Goal: Task Accomplishment & Management: Complete application form

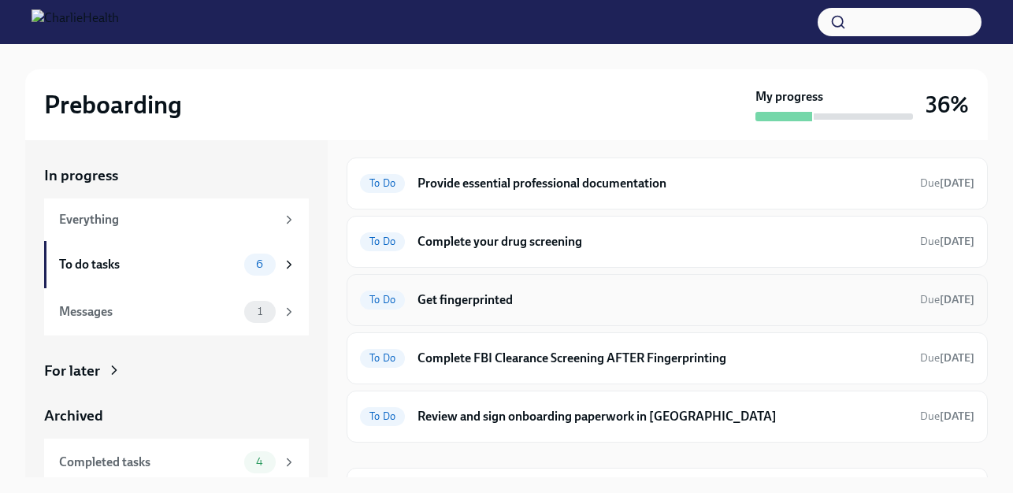
scroll to position [84, 0]
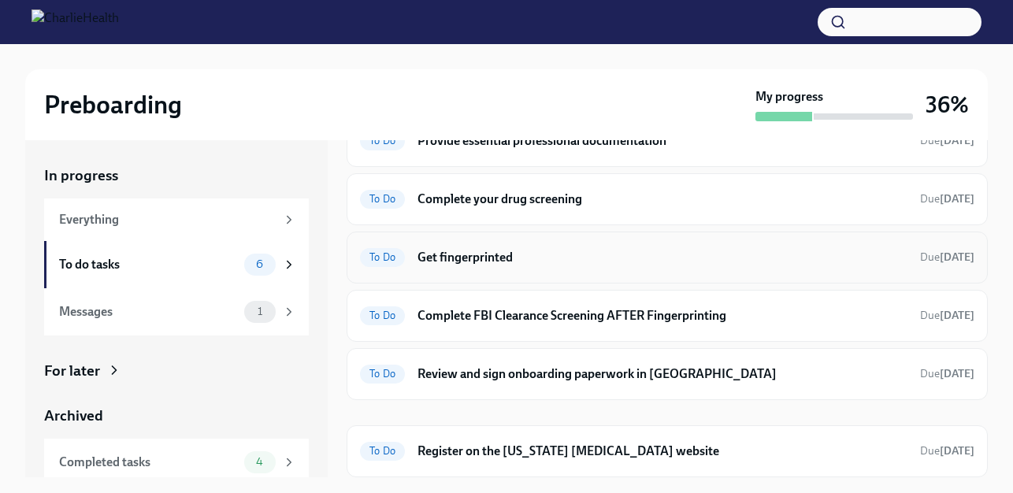
click at [534, 266] on div "To Do Get fingerprinted Due [DATE]" at bounding box center [667, 257] width 615 height 25
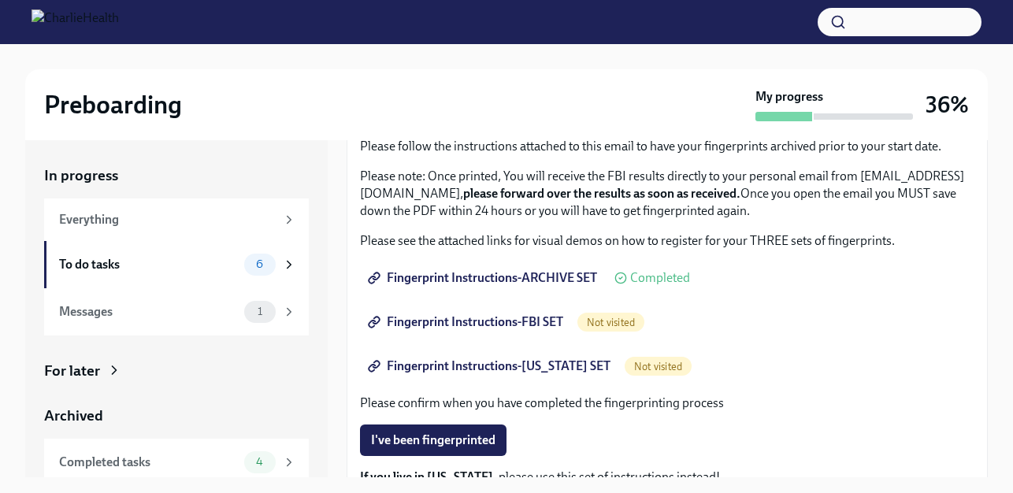
scroll to position [158, 0]
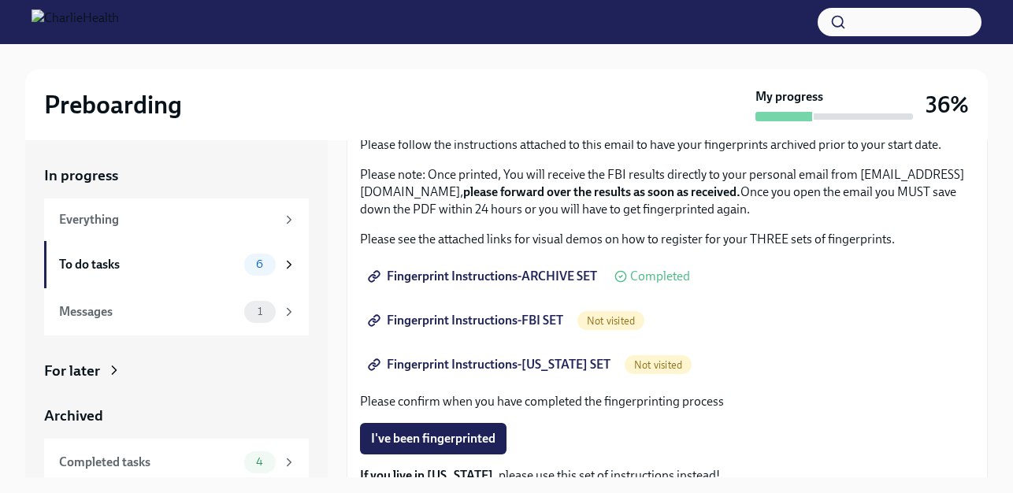
click at [451, 318] on span "Fingerprint Instructions-FBI SET" at bounding box center [467, 321] width 192 height 16
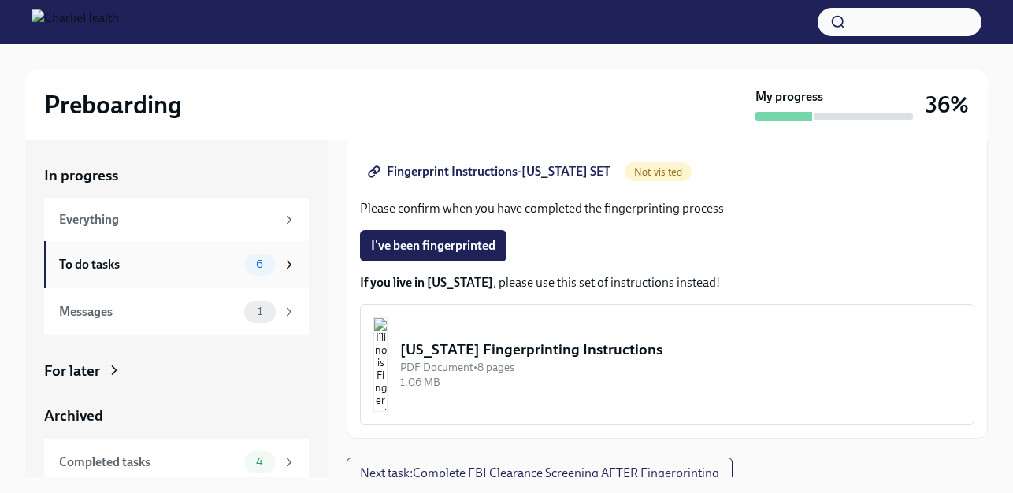
scroll to position [362, 0]
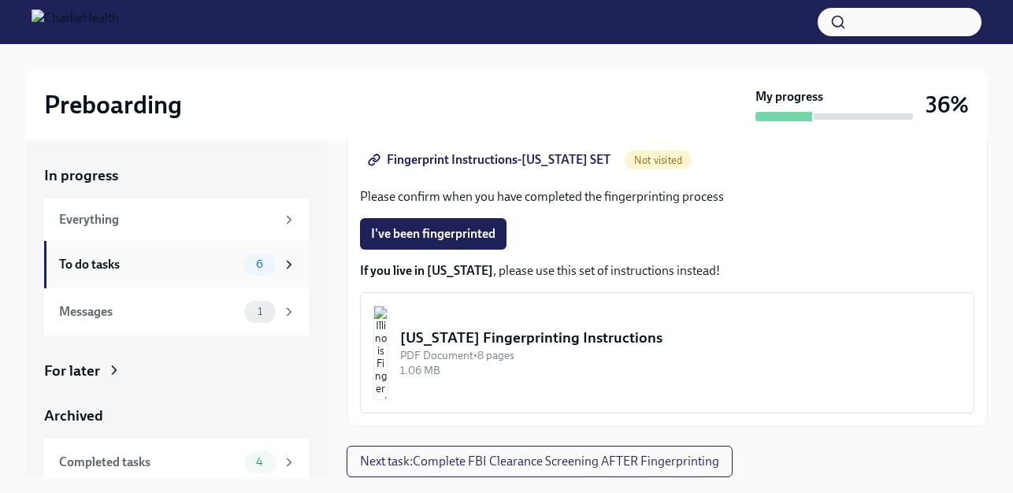
click at [258, 262] on span "6" at bounding box center [260, 264] width 26 height 12
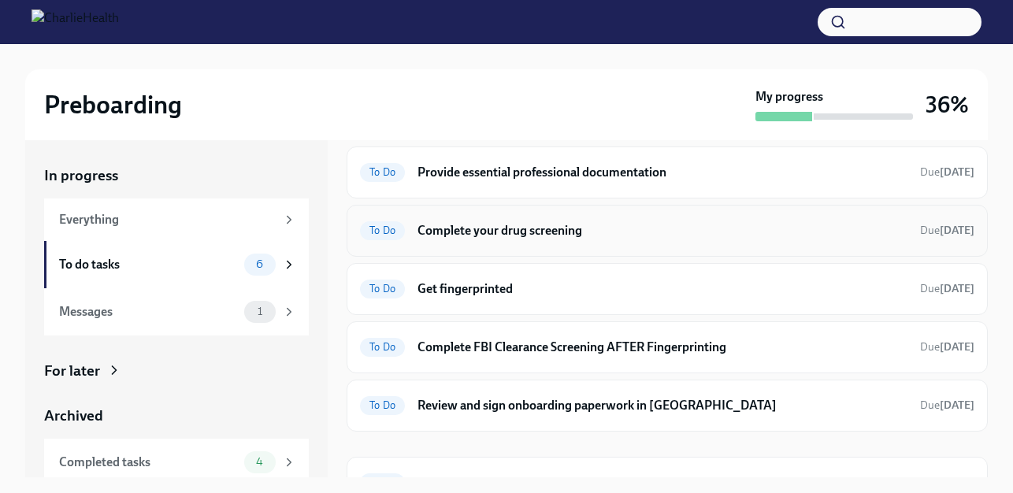
scroll to position [84, 0]
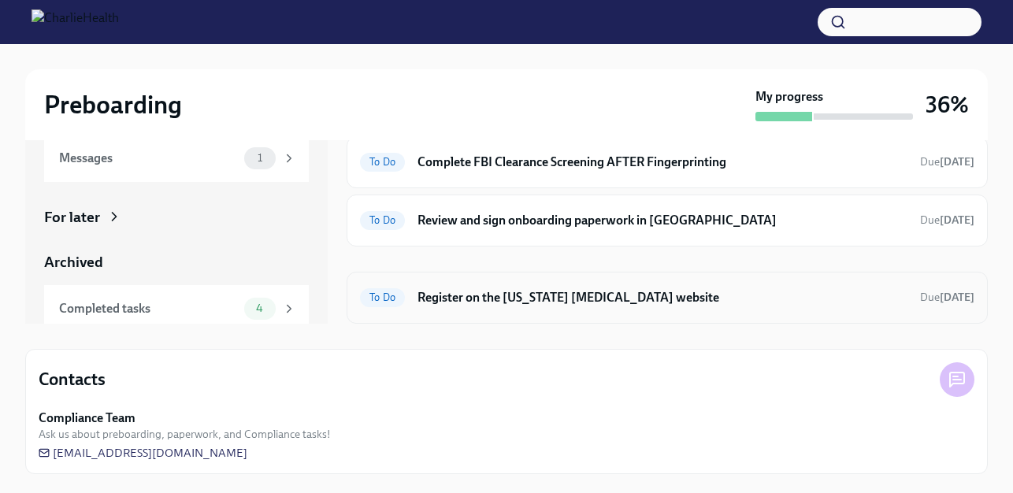
click at [551, 302] on h6 "Register on the [US_STATE] [MEDICAL_DATA] website" at bounding box center [663, 297] width 490 height 17
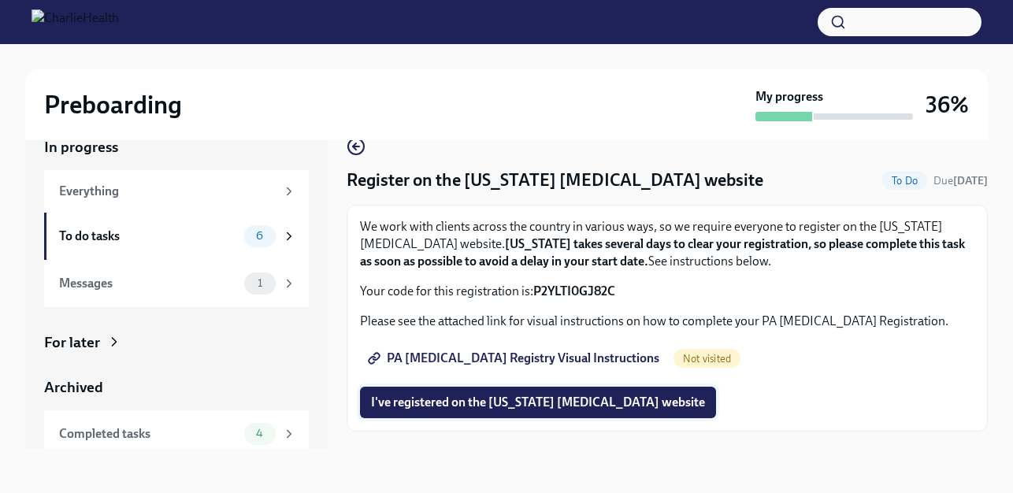
click at [501, 398] on span "I've registered on the [US_STATE] [MEDICAL_DATA] website" at bounding box center [538, 403] width 334 height 16
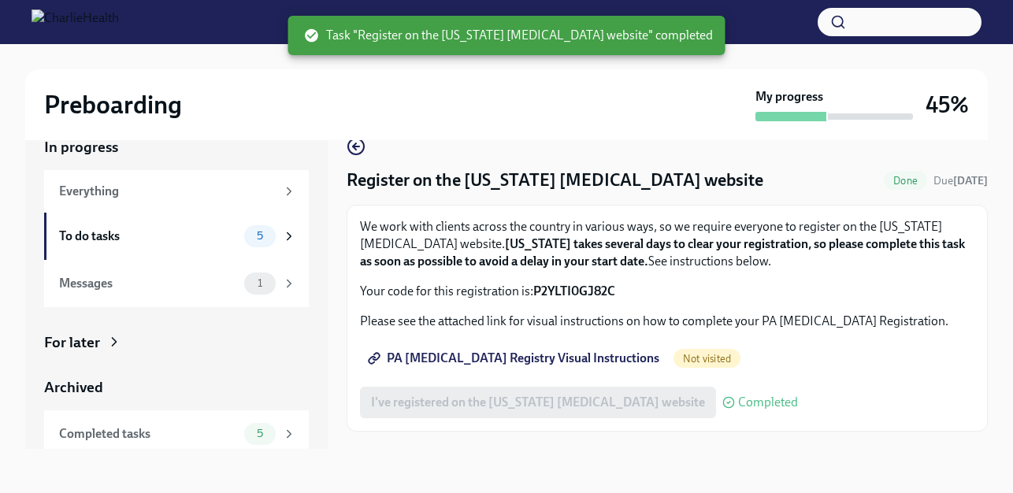
click at [511, 355] on span "PA [MEDICAL_DATA] Registry Visual Instructions" at bounding box center [515, 359] width 288 height 16
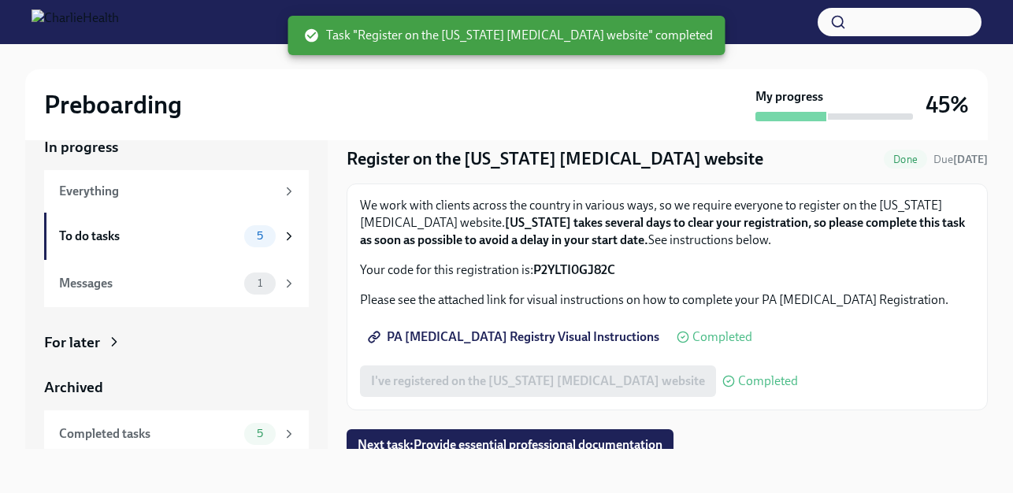
scroll to position [33, 0]
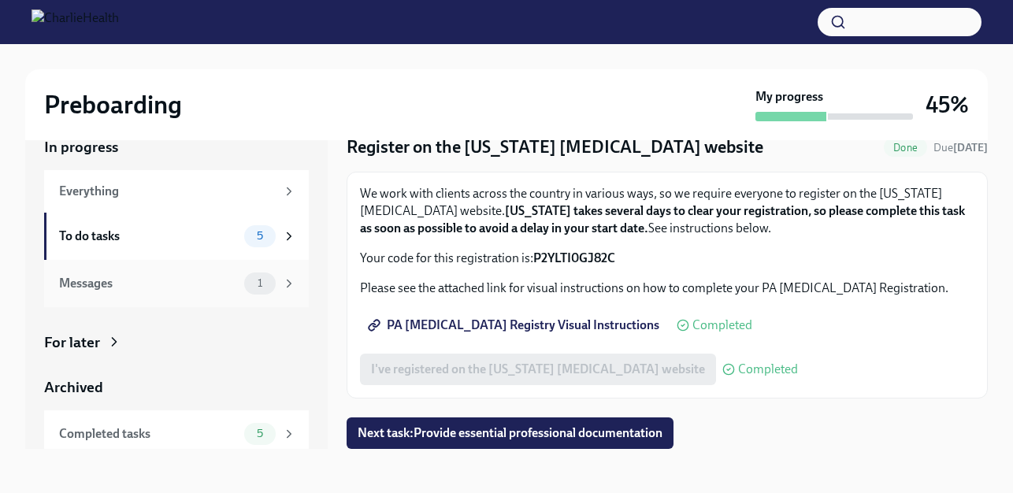
click at [171, 286] on div "Messages" at bounding box center [148, 283] width 179 height 17
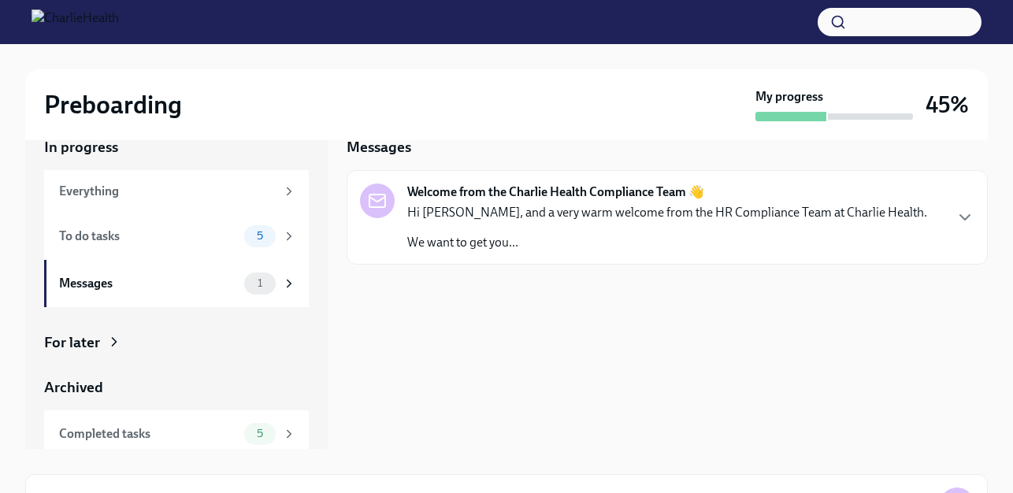
click at [637, 244] on p "We want to get you..." at bounding box center [667, 242] width 520 height 17
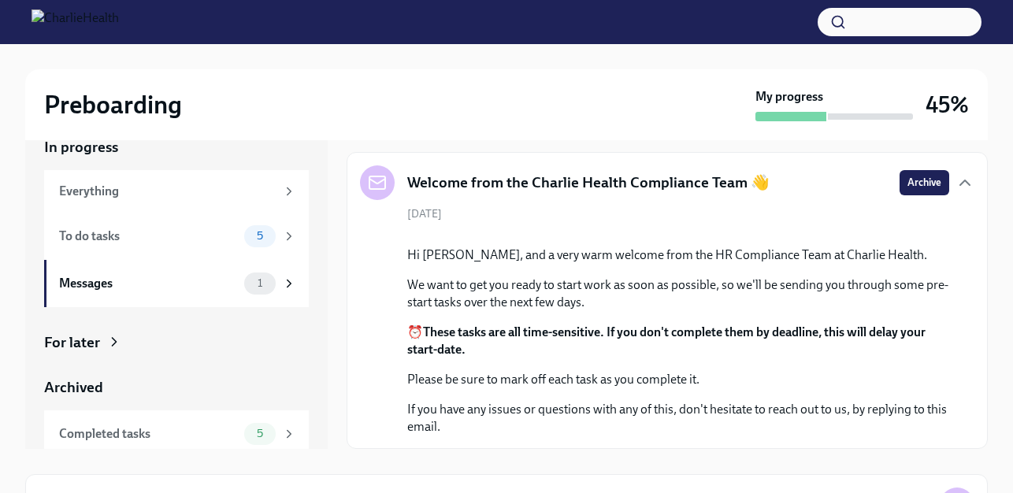
scroll to position [170, 0]
click at [118, 240] on div "To do tasks" at bounding box center [148, 236] width 179 height 17
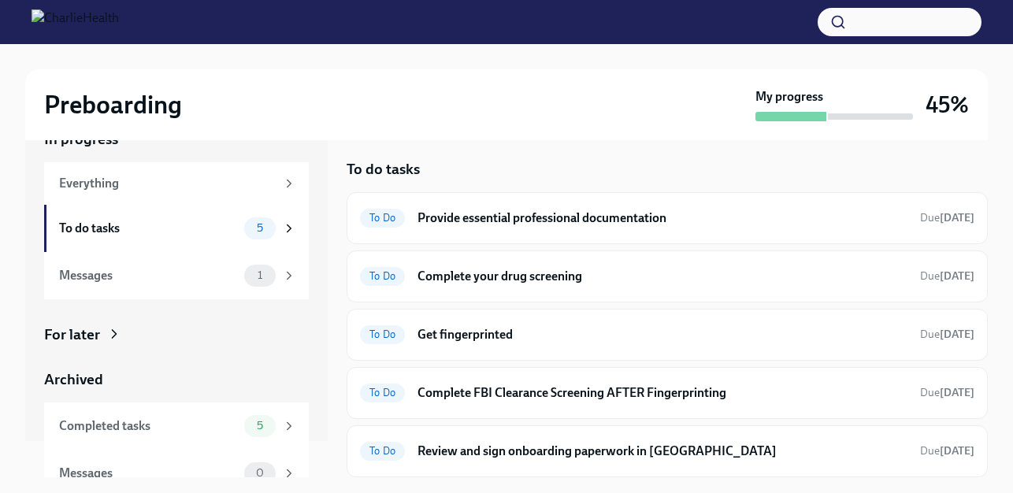
scroll to position [56, 0]
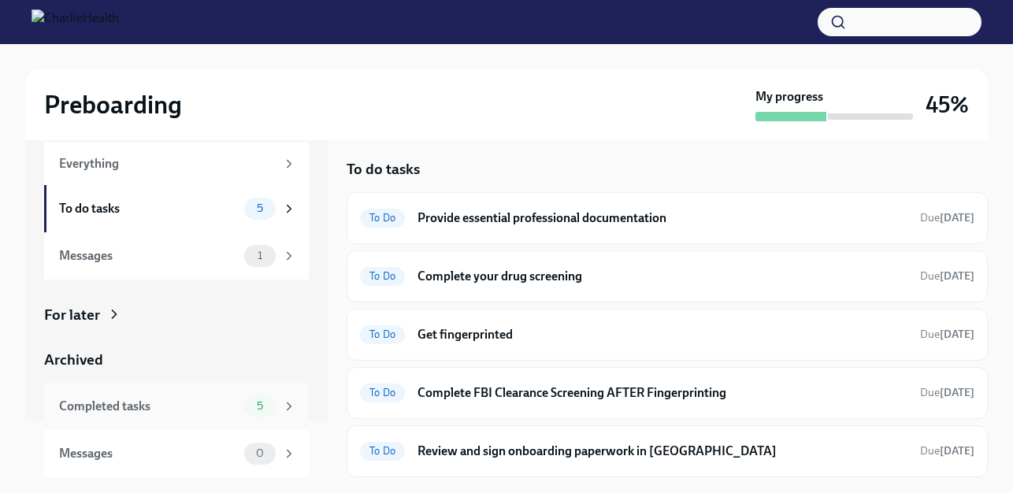
click at [180, 417] on div "Completed tasks 5" at bounding box center [177, 407] width 237 height 22
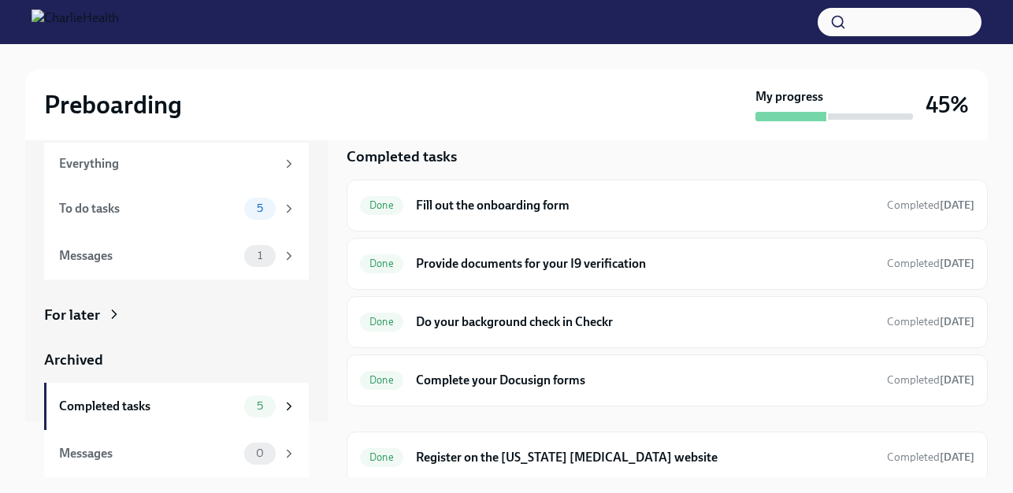
scroll to position [25, 0]
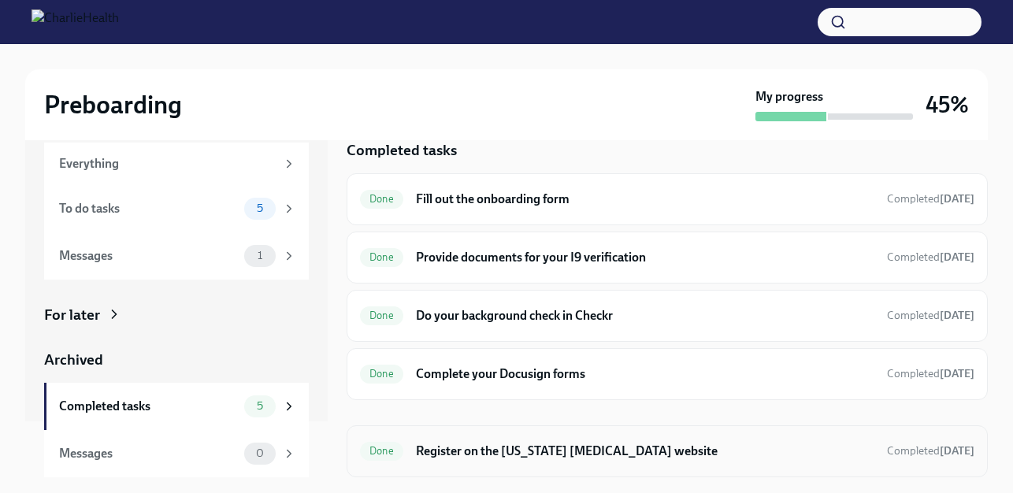
click at [535, 455] on h6 "Register on the [US_STATE] [MEDICAL_DATA] website" at bounding box center [645, 451] width 459 height 17
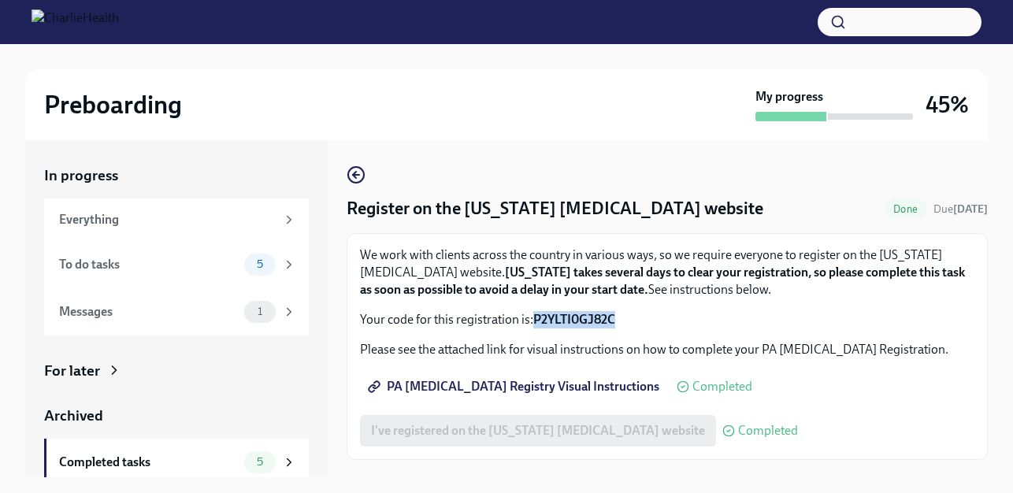
drag, startPoint x: 626, startPoint y: 314, endPoint x: 533, endPoint y: 320, distance: 93.9
click at [533, 320] on p "Your code for this registration is: P2YLTI0GJ82C" at bounding box center [667, 319] width 615 height 17
drag, startPoint x: 533, startPoint y: 320, endPoint x: 545, endPoint y: 322, distance: 12.1
copy p "P2YLTI0GJ82C"
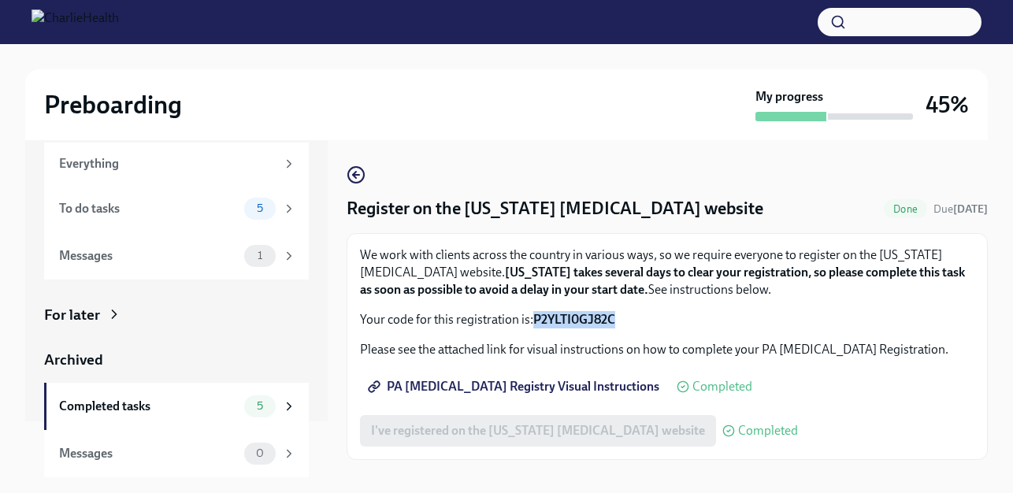
scroll to position [33, 0]
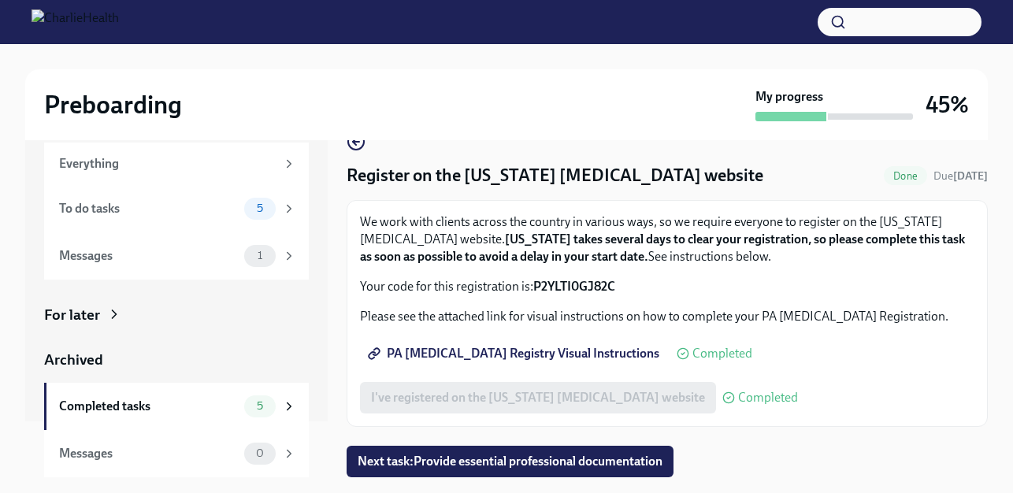
drag, startPoint x: 504, startPoint y: 394, endPoint x: 512, endPoint y: 393, distance: 7.9
click at [507, 394] on div "I've registered on the [US_STATE] [MEDICAL_DATA] website Completed" at bounding box center [579, 398] width 438 height 32
click at [599, 379] on div "We work with clients across the country in various ways, so we require everyone…" at bounding box center [667, 314] width 615 height 200
click at [894, 177] on span "Done" at bounding box center [905, 176] width 43 height 12
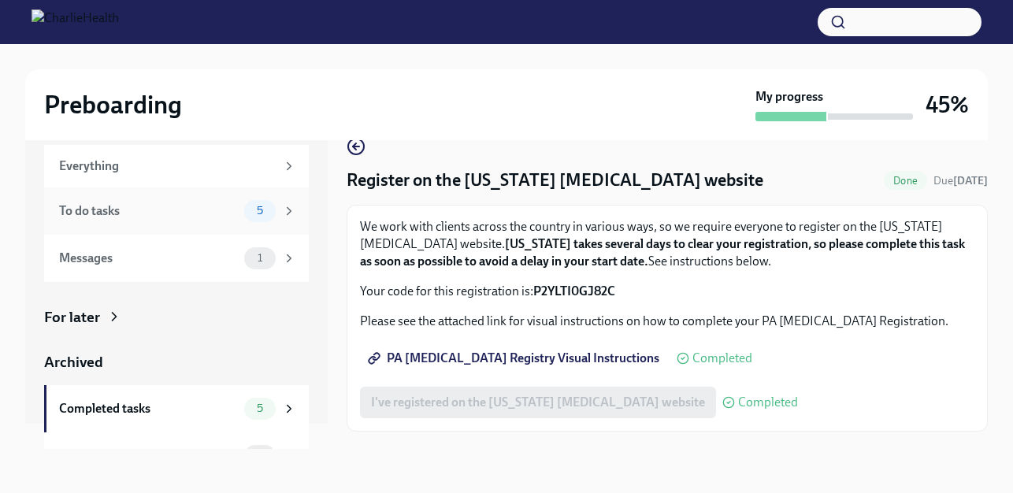
scroll to position [0, 0]
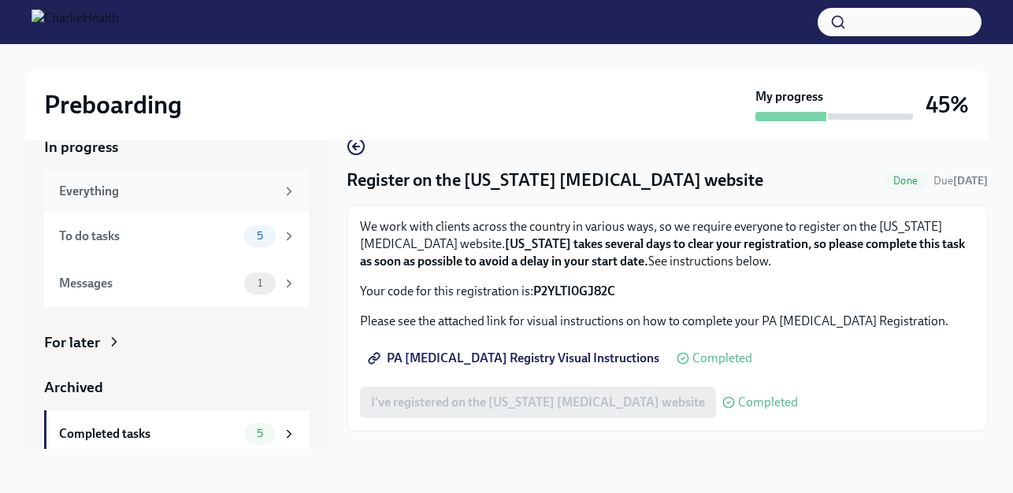
click at [128, 190] on div "Everything" at bounding box center [167, 191] width 217 height 17
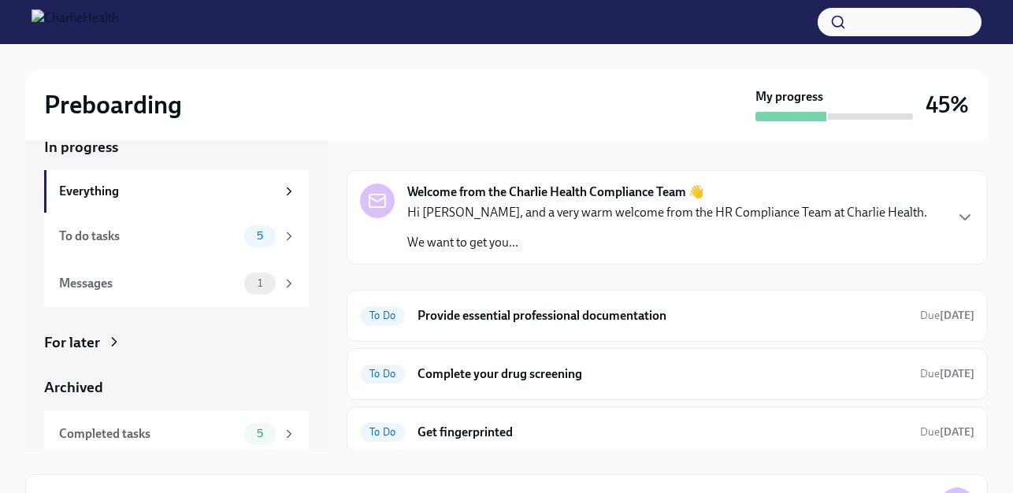
click at [909, 223] on div "Welcome from the Charlie Health Compliance Team 👋 Hi [PERSON_NAME], and a very …" at bounding box center [667, 218] width 615 height 68
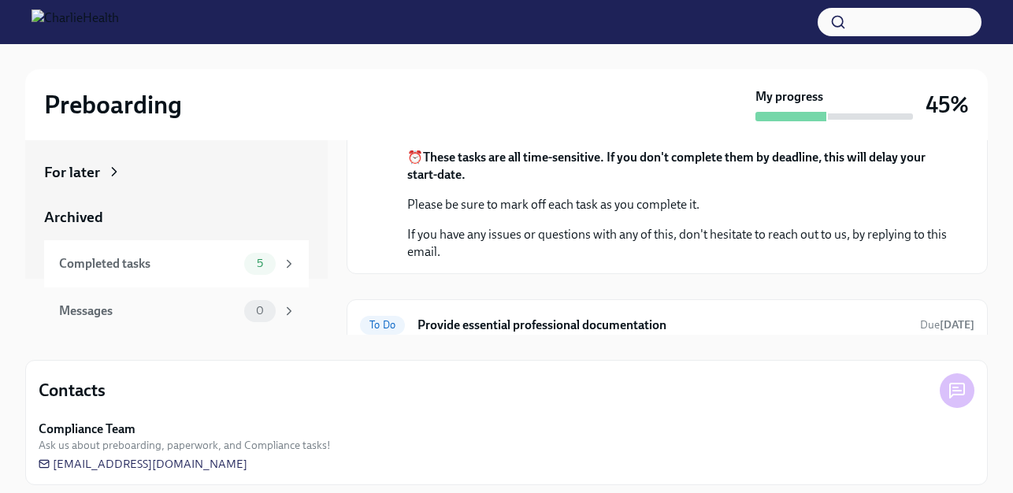
scroll to position [154, 0]
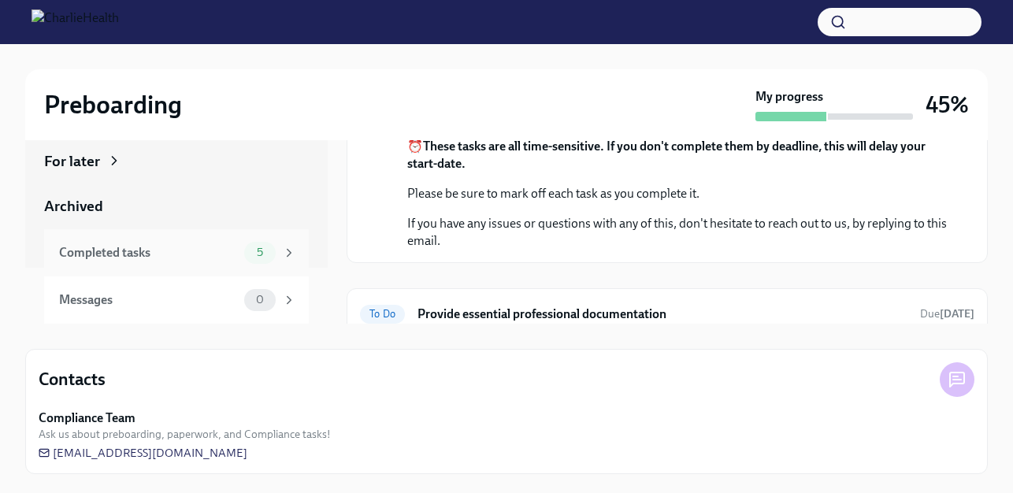
click at [149, 257] on div "Completed tasks" at bounding box center [148, 252] width 179 height 17
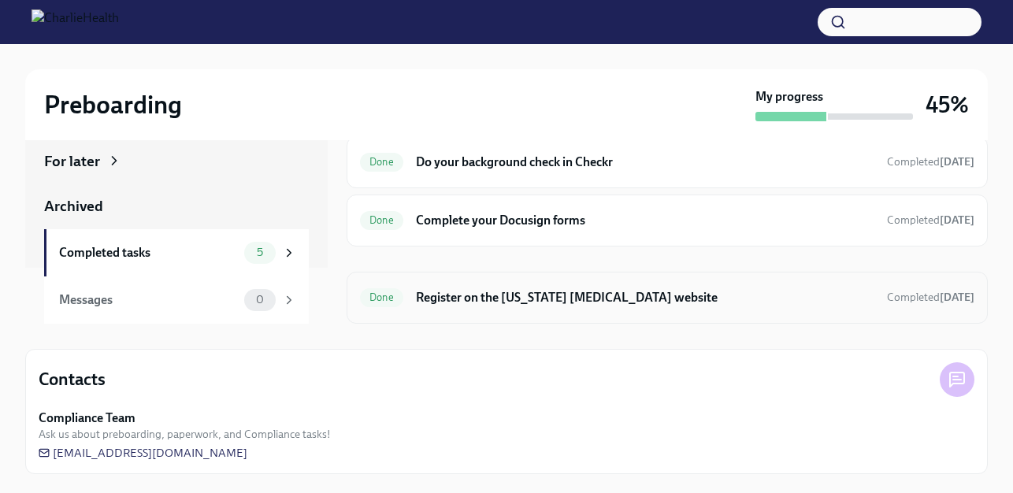
click at [556, 302] on h6 "Register on the [US_STATE] [MEDICAL_DATA] website" at bounding box center [645, 297] width 459 height 17
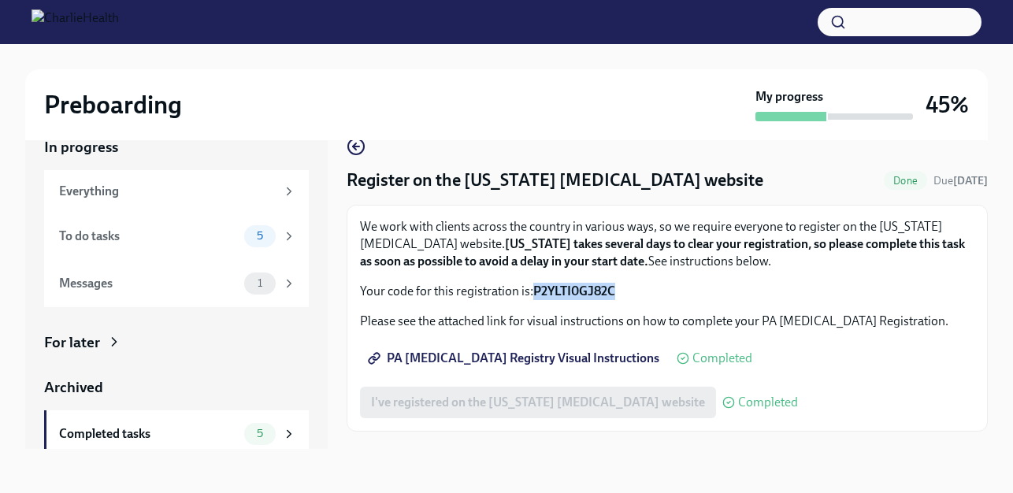
drag, startPoint x: 624, startPoint y: 289, endPoint x: 535, endPoint y: 281, distance: 89.4
click at [535, 281] on div "We work with clients across the country in various ways, so we require everyone…" at bounding box center [667, 259] width 615 height 82
drag, startPoint x: 535, startPoint y: 281, endPoint x: 571, endPoint y: 288, distance: 36.8
copy strong "P2YLTI0GJ82C"
click at [601, 352] on span "PA [MEDICAL_DATA] Registry Visual Instructions" at bounding box center [515, 359] width 288 height 16
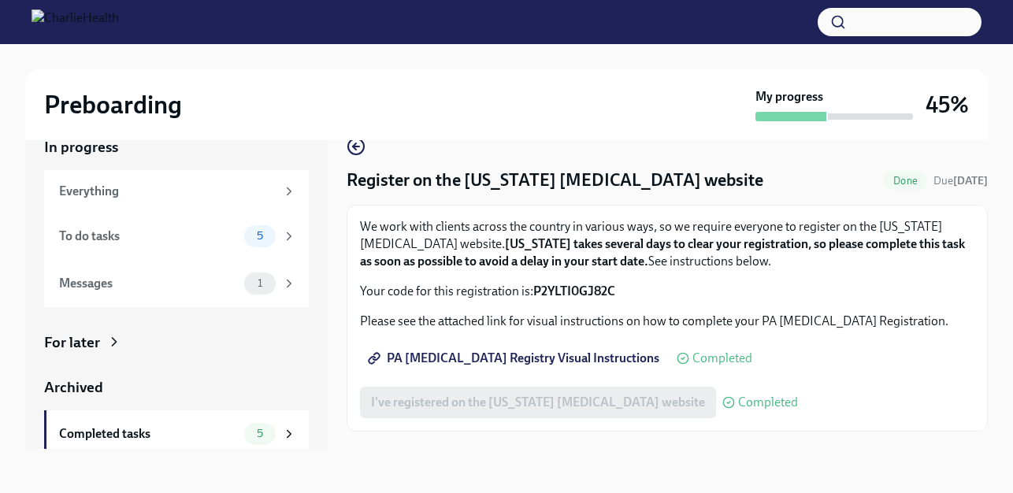
click at [652, 409] on div "I've registered on the [US_STATE] [MEDICAL_DATA] website Completed" at bounding box center [579, 403] width 438 height 32
click at [651, 410] on div "I've registered on the [US_STATE] [MEDICAL_DATA] website Completed" at bounding box center [579, 403] width 438 height 32
drag, startPoint x: 651, startPoint y: 410, endPoint x: 778, endPoint y: 354, distance: 138.7
click at [778, 354] on div "PA [MEDICAL_DATA] Registry Visual Instructions Completed" at bounding box center [667, 359] width 615 height 32
drag, startPoint x: 619, startPoint y: 292, endPoint x: 535, endPoint y: 288, distance: 84.4
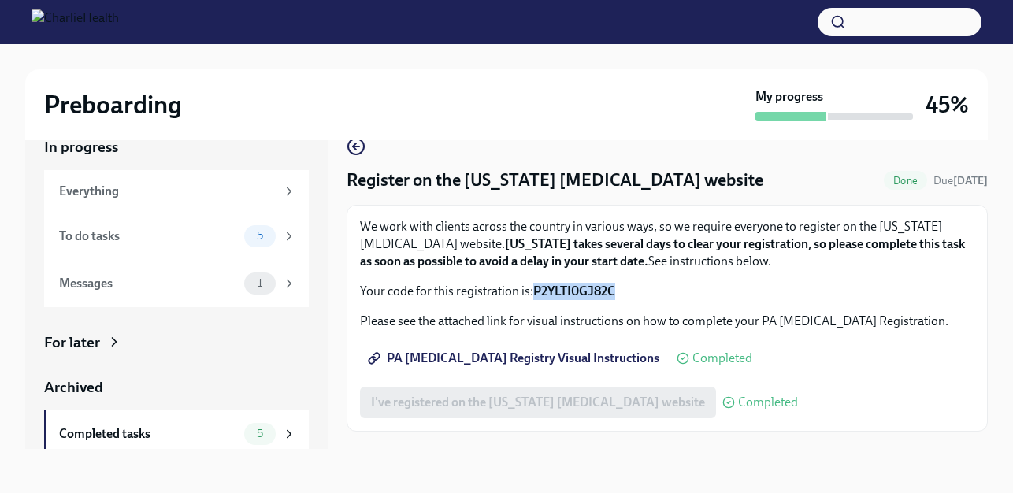
click at [535, 288] on p "Your code for this registration is: P2YLTI0GJ82C" at bounding box center [667, 291] width 615 height 17
drag, startPoint x: 535, startPoint y: 288, endPoint x: 548, endPoint y: 291, distance: 12.8
copy strong "P2YLTI0GJ82C"
click at [139, 240] on div "To do tasks" at bounding box center [148, 236] width 179 height 17
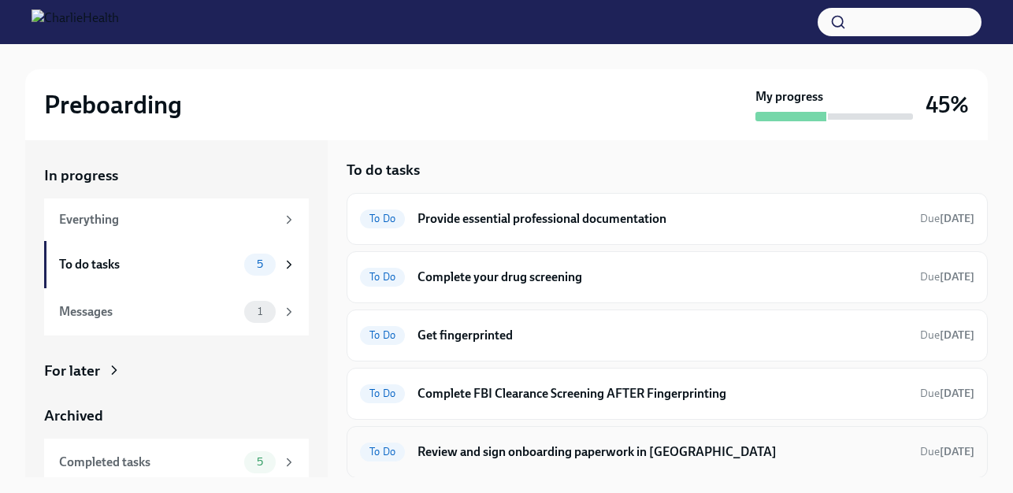
scroll to position [6, 0]
click at [532, 449] on h6 "Review and sign onboarding paperwork in [GEOGRAPHIC_DATA]" at bounding box center [663, 451] width 490 height 17
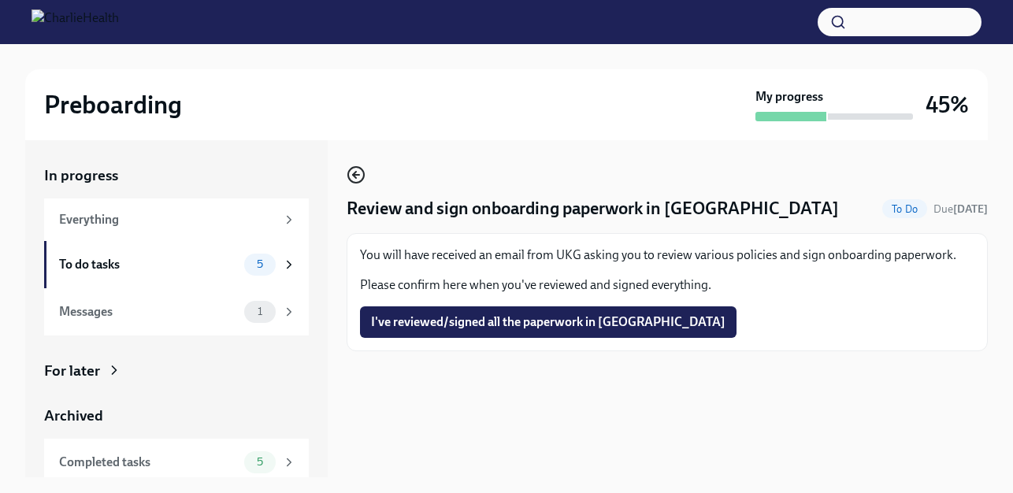
click at [355, 177] on icon "button" at bounding box center [354, 175] width 3 height 6
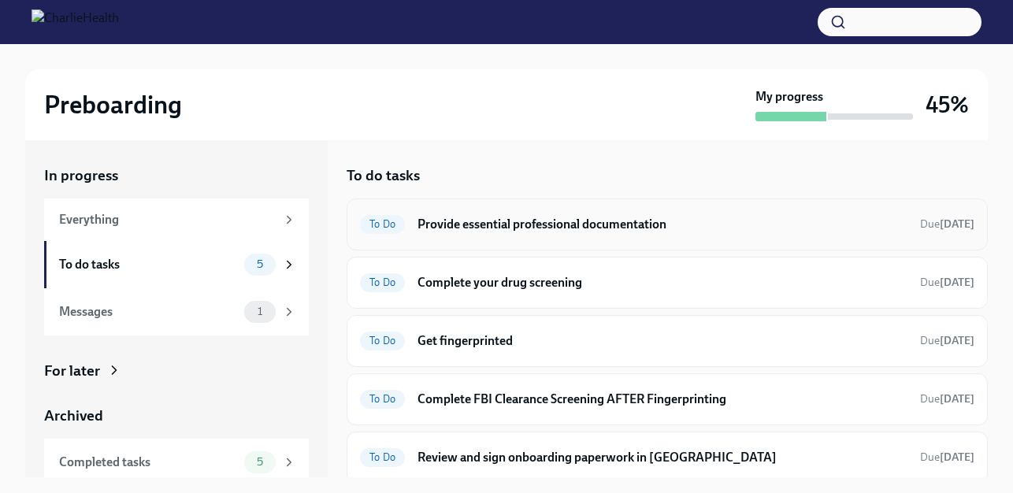
click at [502, 219] on h6 "Provide essential professional documentation" at bounding box center [663, 224] width 490 height 17
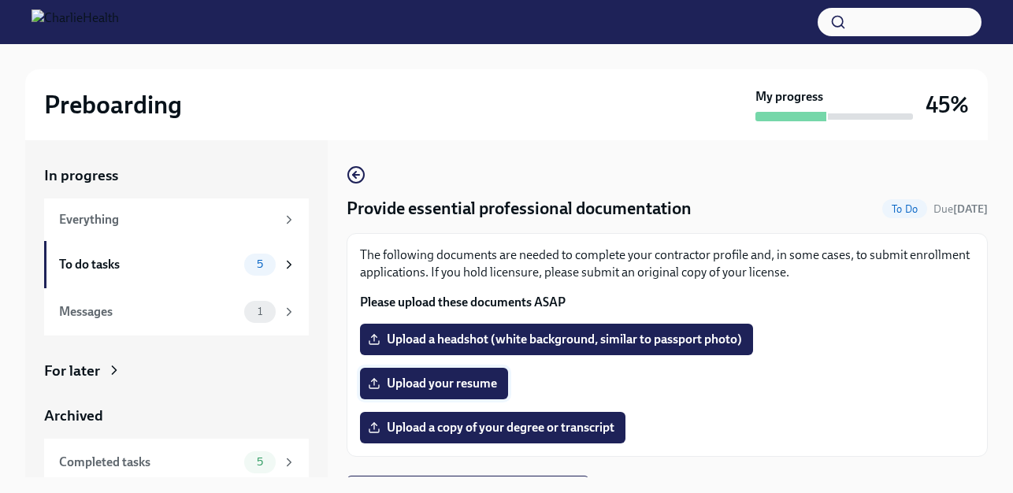
click at [444, 382] on span "Upload your resume" at bounding box center [434, 384] width 126 height 16
click at [0, 0] on input "Upload your resume" at bounding box center [0, 0] width 0 height 0
